Goal: Browse casually

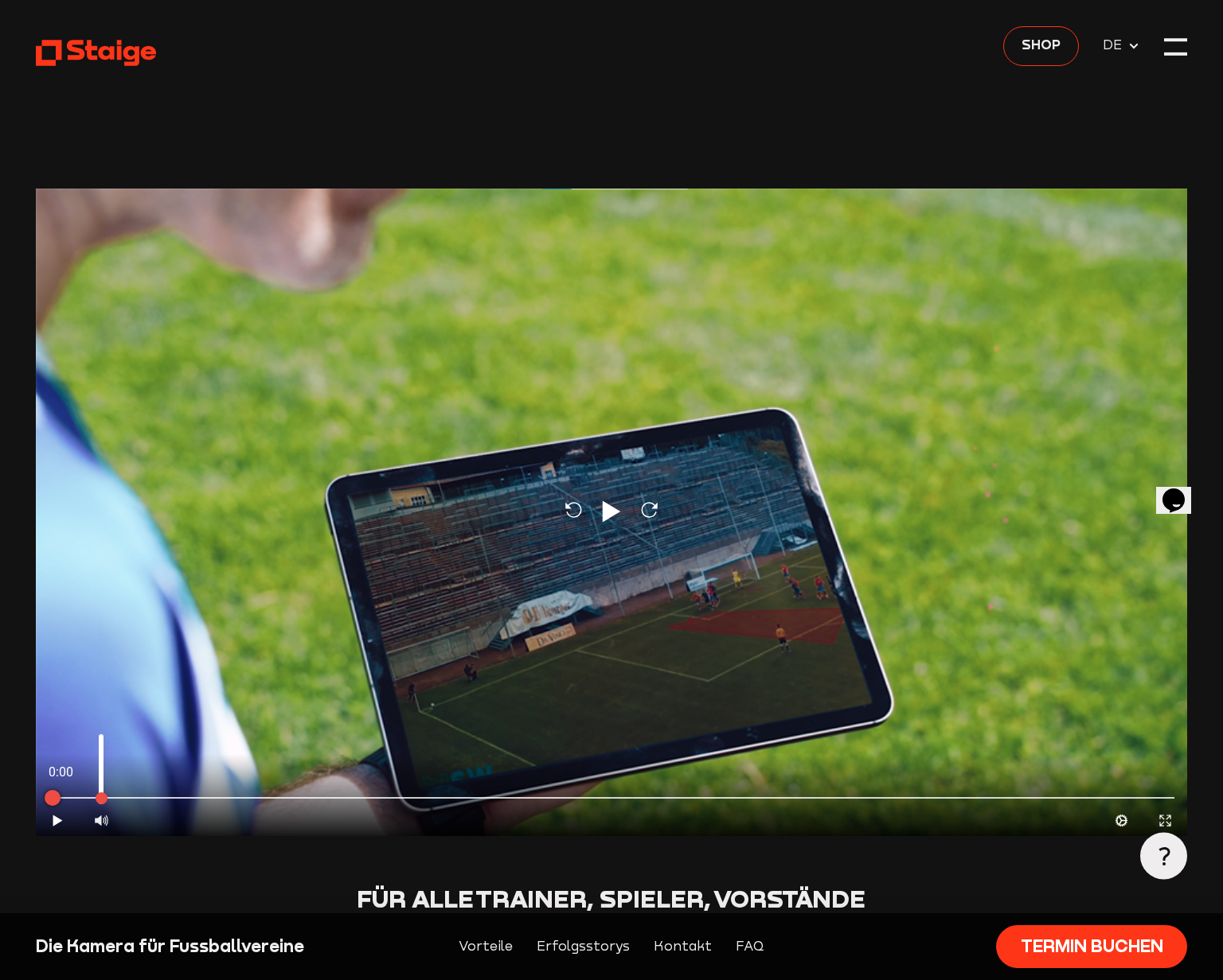
drag, startPoint x: 101, startPoint y: 798, endPoint x: 101, endPoint y: 810, distance: 12.0
click at [101, 809] on input "range" at bounding box center [101, 770] width 24 height 80
click at [100, 774] on input "range" at bounding box center [101, 770] width 24 height 80
drag, startPoint x: 101, startPoint y: 773, endPoint x: 99, endPoint y: 838, distance: 65.0
type input "0"
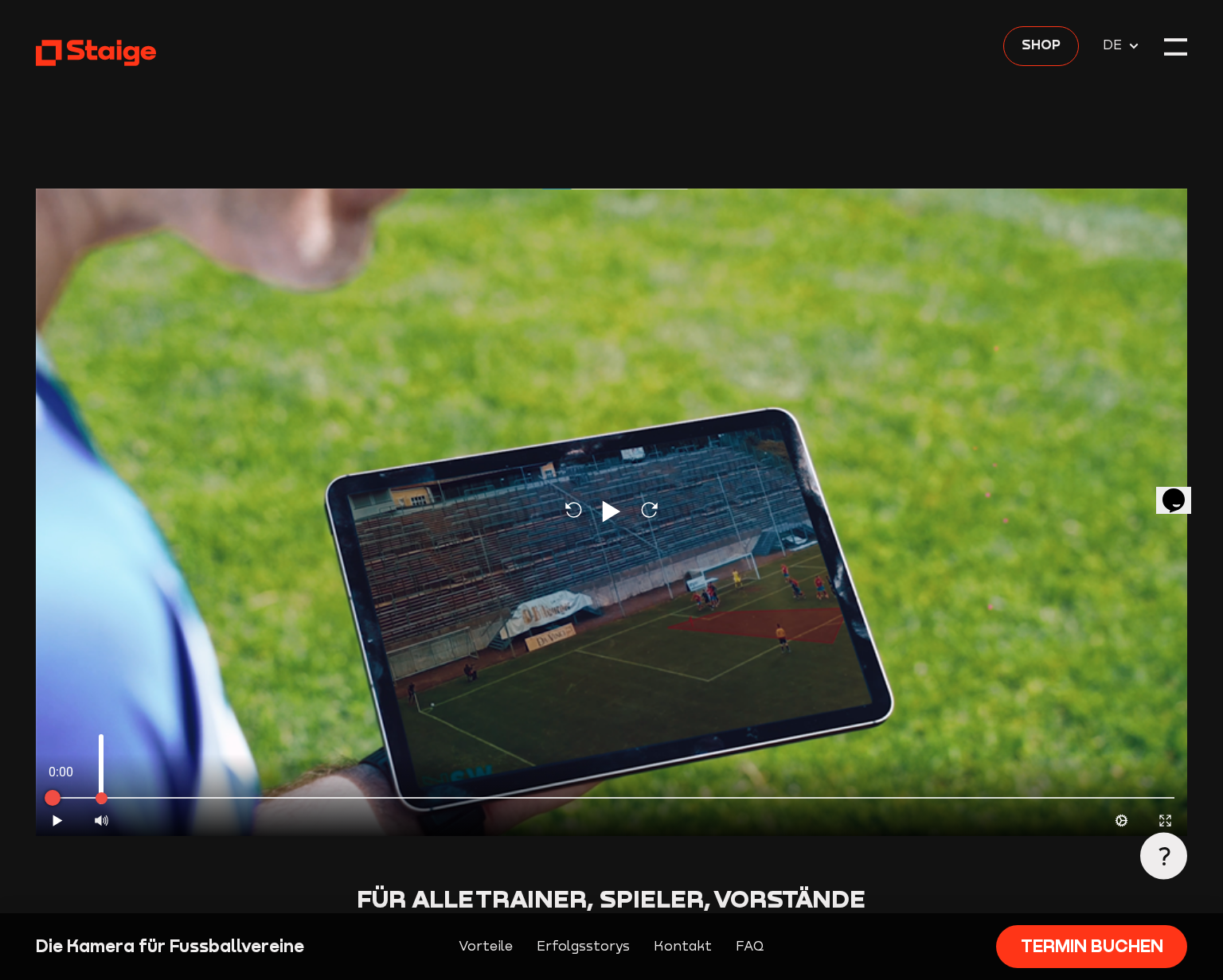
click at [99, 809] on input "range" at bounding box center [101, 770] width 24 height 80
click at [198, 852] on header "Reload Play Reload 0:00 Play Volume Mute Cog Expand Medien Close Guest: Hallo S…" at bounding box center [612, 776] width 1152 height 1552
click at [55, 821] on icon at bounding box center [57, 821] width 10 height 11
click at [82, 54] on use at bounding box center [95, 53] width 120 height 26
click at [1046, 42] on span "Shop" at bounding box center [1040, 45] width 39 height 21
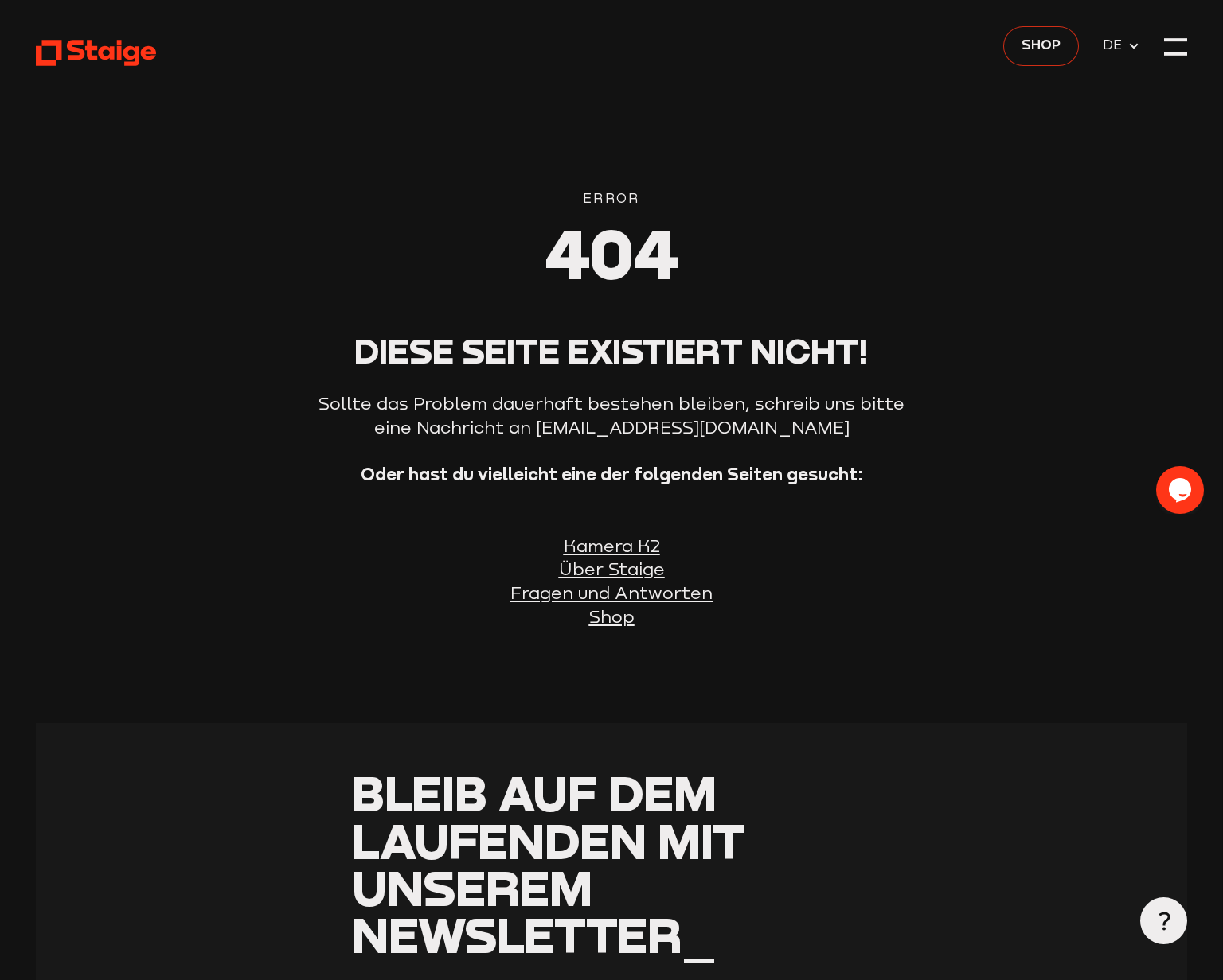
click at [1065, 39] on link "Shop" at bounding box center [1041, 46] width 76 height 40
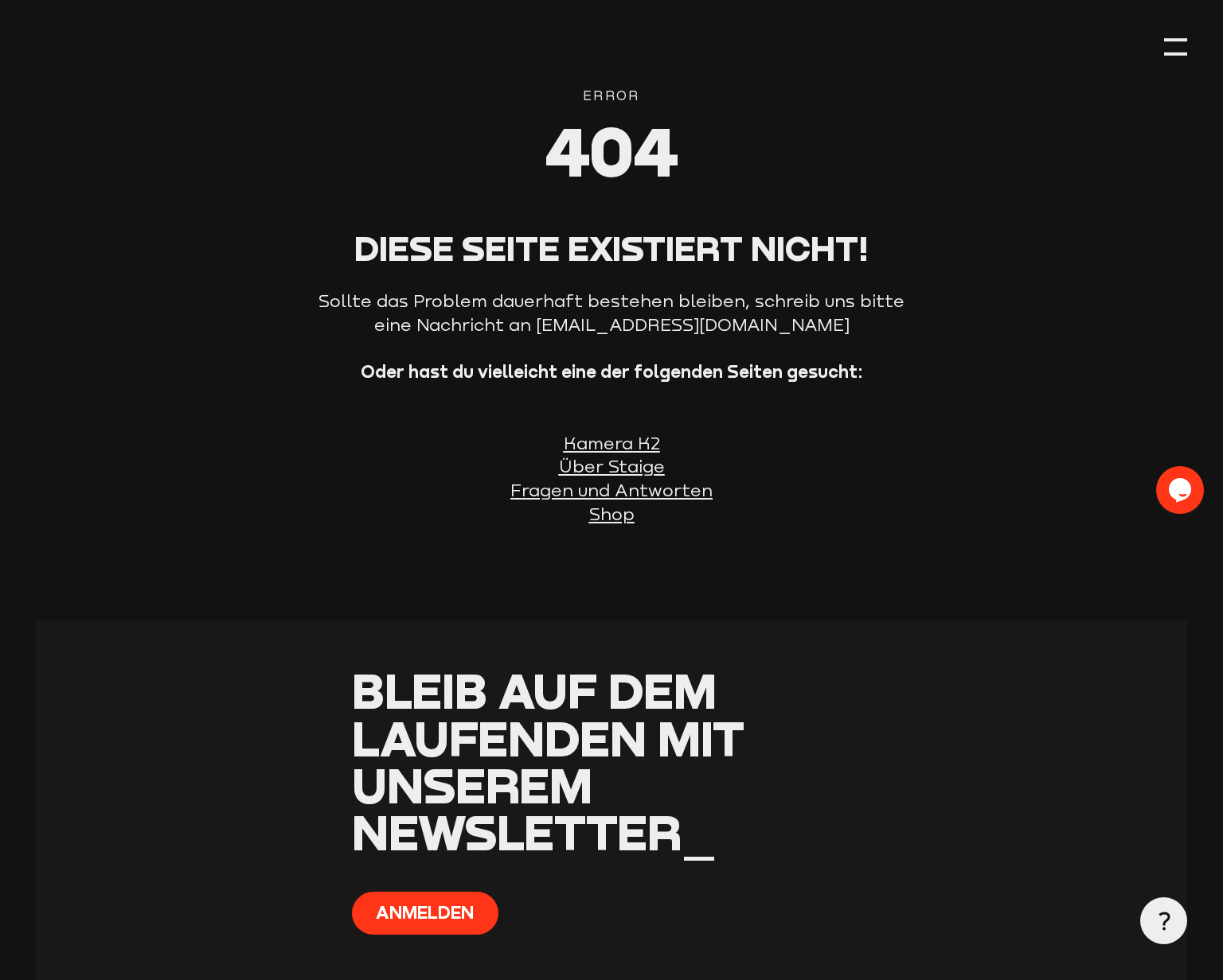
scroll to position [303, 0]
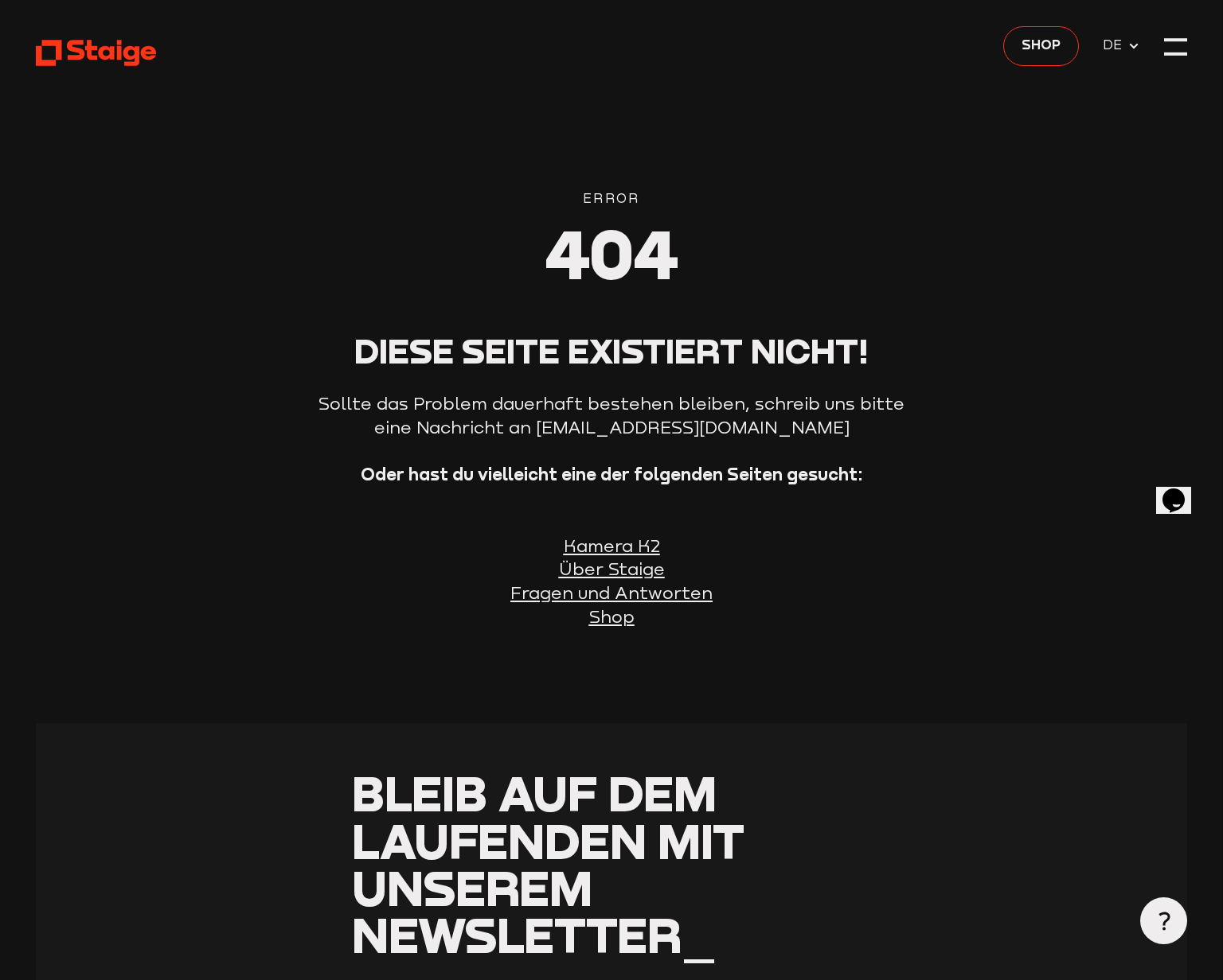
click at [1128, 43] on icon at bounding box center [1134, 46] width 13 height 13
click at [1116, 72] on span "EN" at bounding box center [1115, 70] width 25 height 21
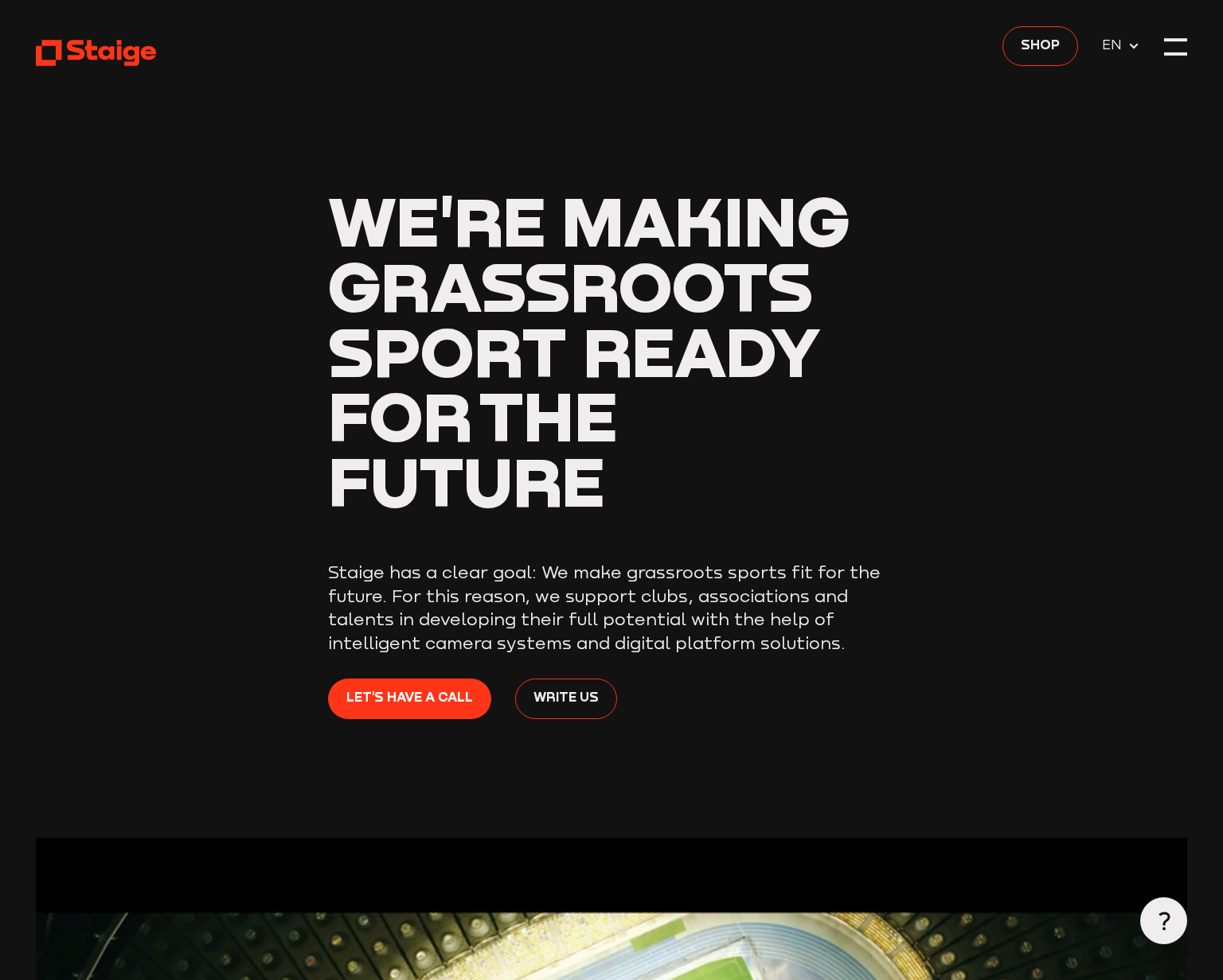
click at [1034, 45] on span "Shop" at bounding box center [1039, 45] width 39 height 21
